Goal: Check status

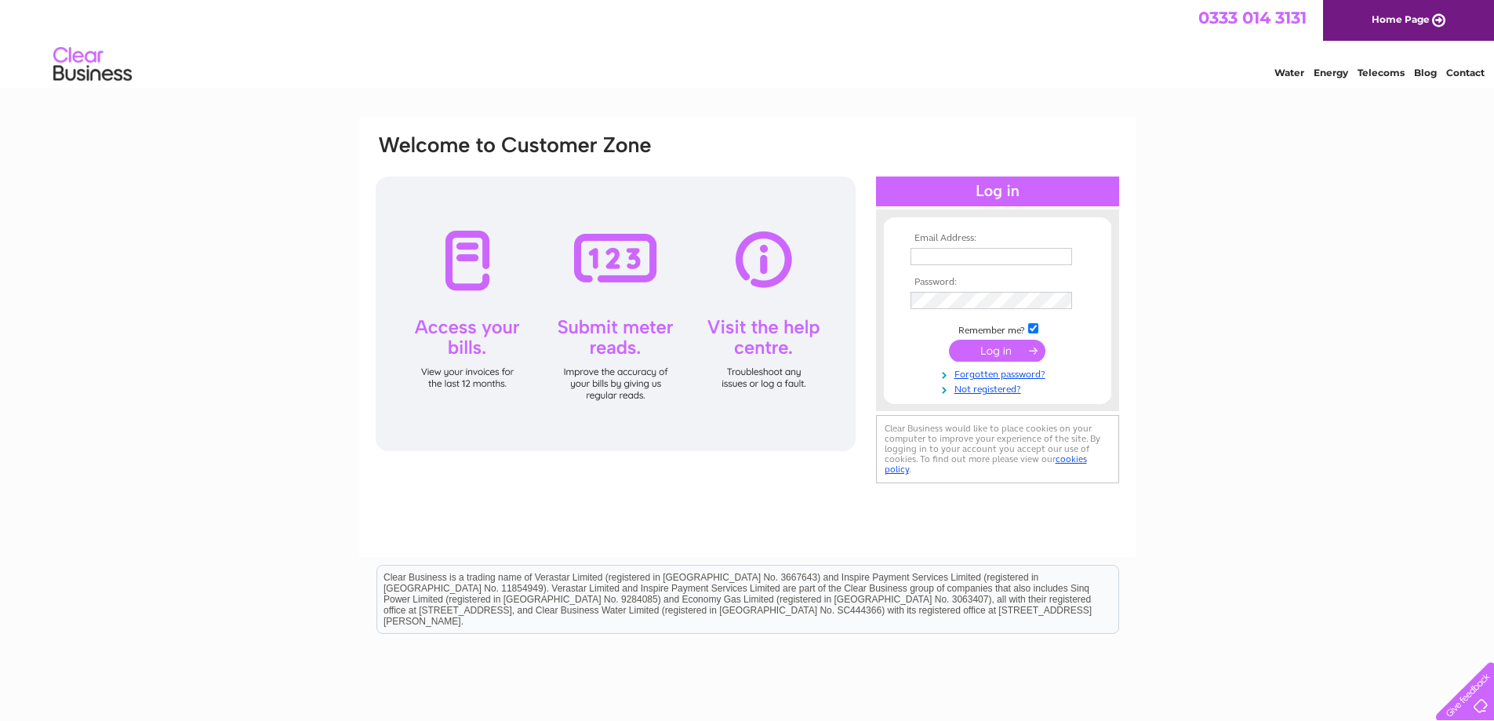
type input "p.michael90@yahoo.co.uk"
click at [989, 351] on input "submit" at bounding box center [997, 351] width 96 height 22
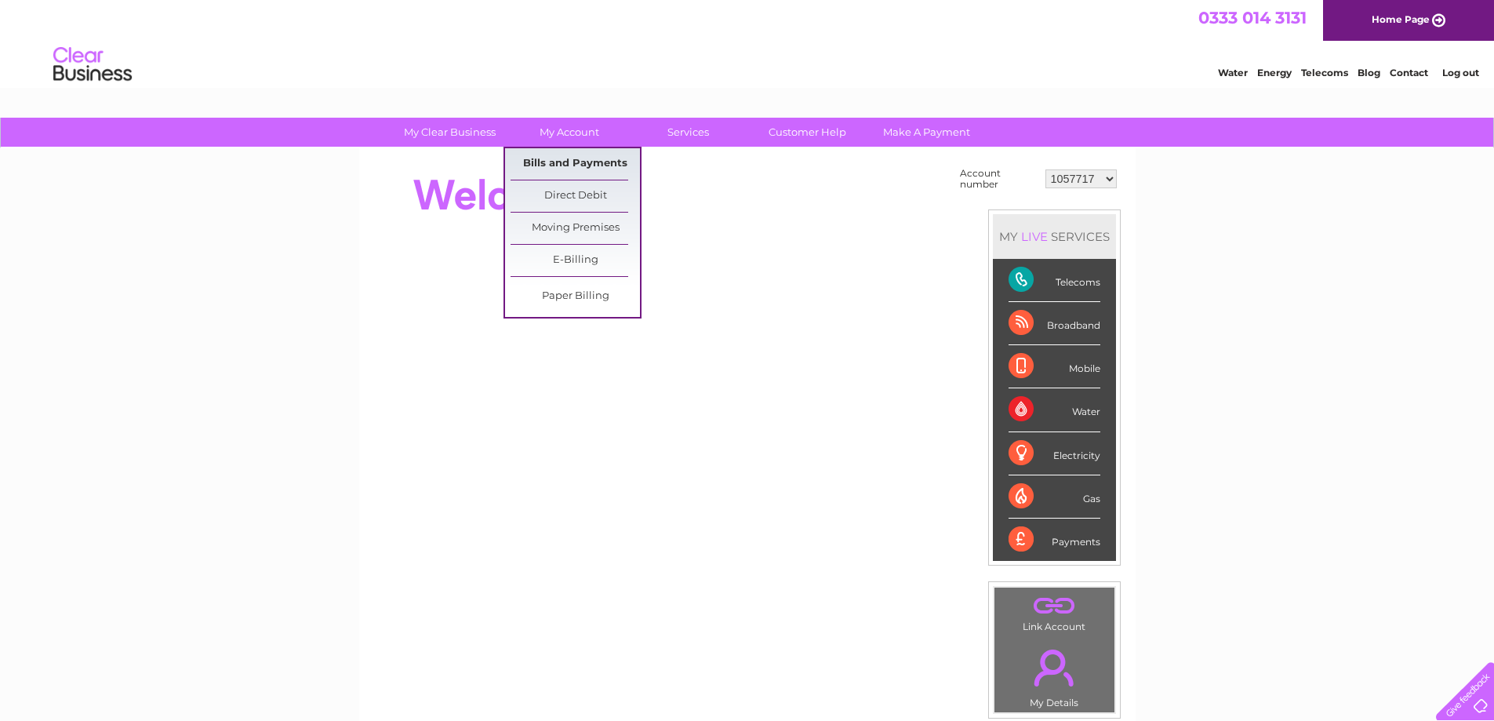
click at [574, 170] on link "Bills and Payments" at bounding box center [575, 163] width 129 height 31
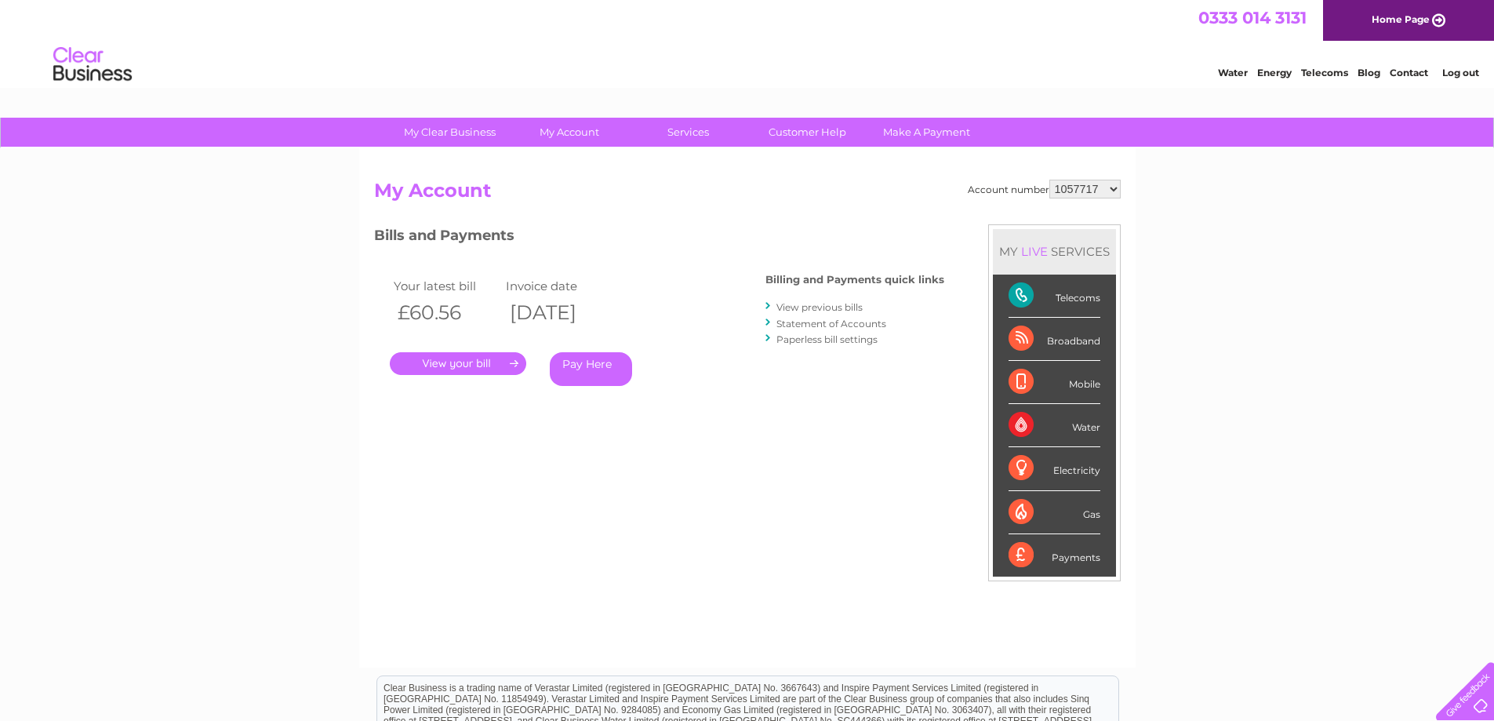
click at [476, 363] on link "." at bounding box center [458, 363] width 136 height 23
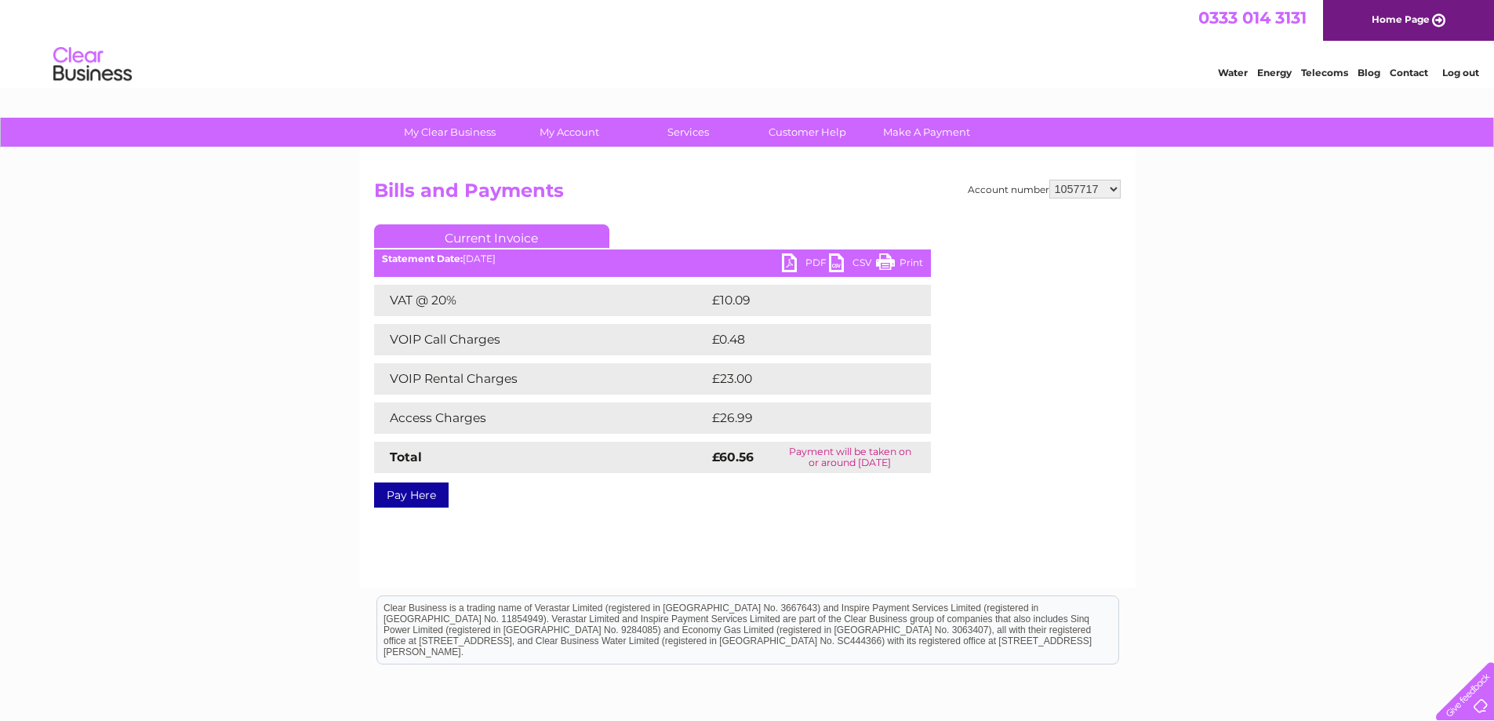
drag, startPoint x: 882, startPoint y: 261, endPoint x: 1172, endPoint y: 28, distance: 371.5
click at [882, 261] on link "Print" at bounding box center [899, 264] width 47 height 23
drag, startPoint x: 897, startPoint y: 264, endPoint x: 1148, endPoint y: 24, distance: 347.3
click at [897, 264] on link "Print" at bounding box center [899, 264] width 47 height 23
